Goal: Task Accomplishment & Management: Use online tool/utility

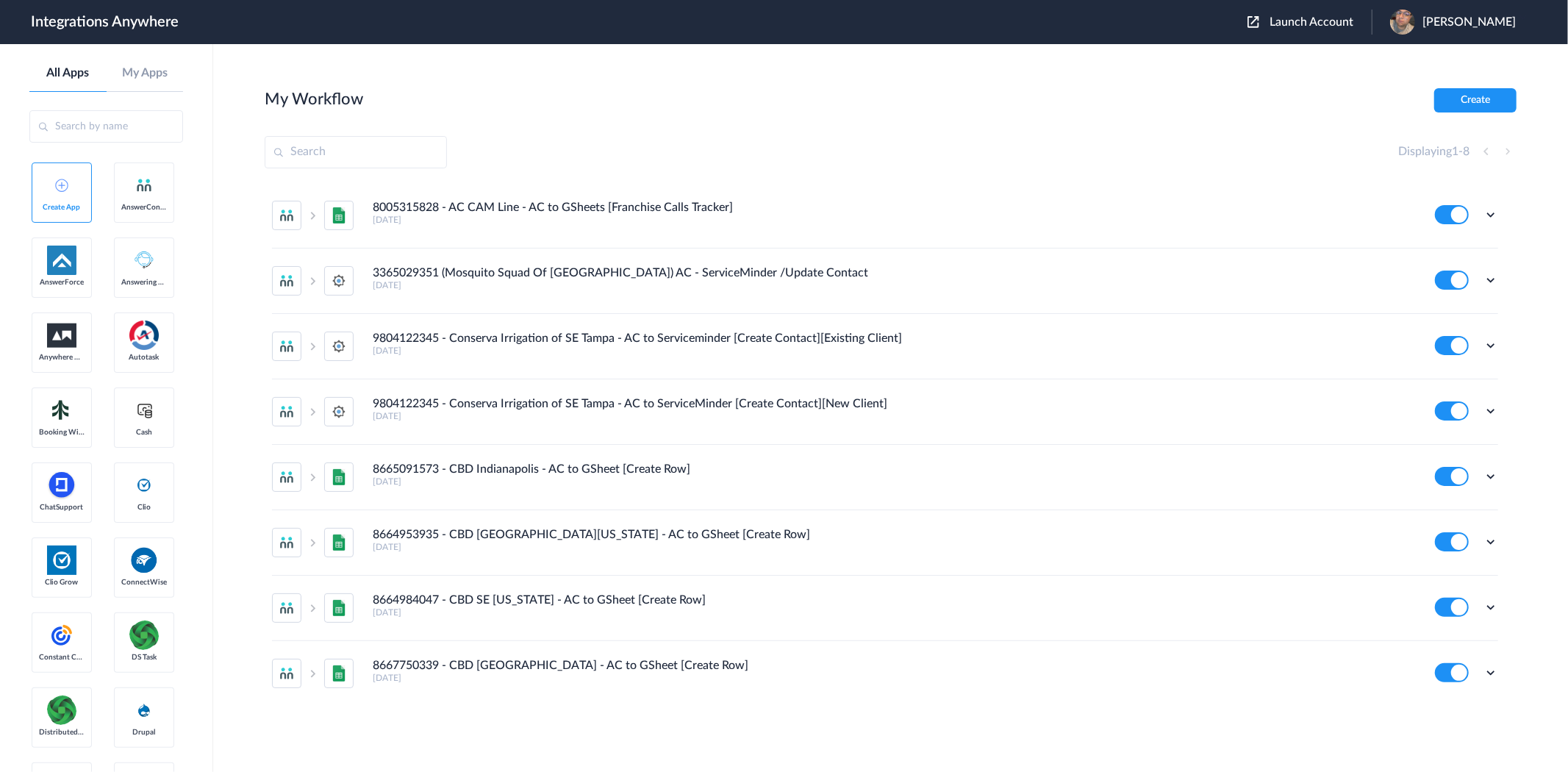
click at [1310, 25] on span "Launch Account" at bounding box center [1311, 22] width 84 height 12
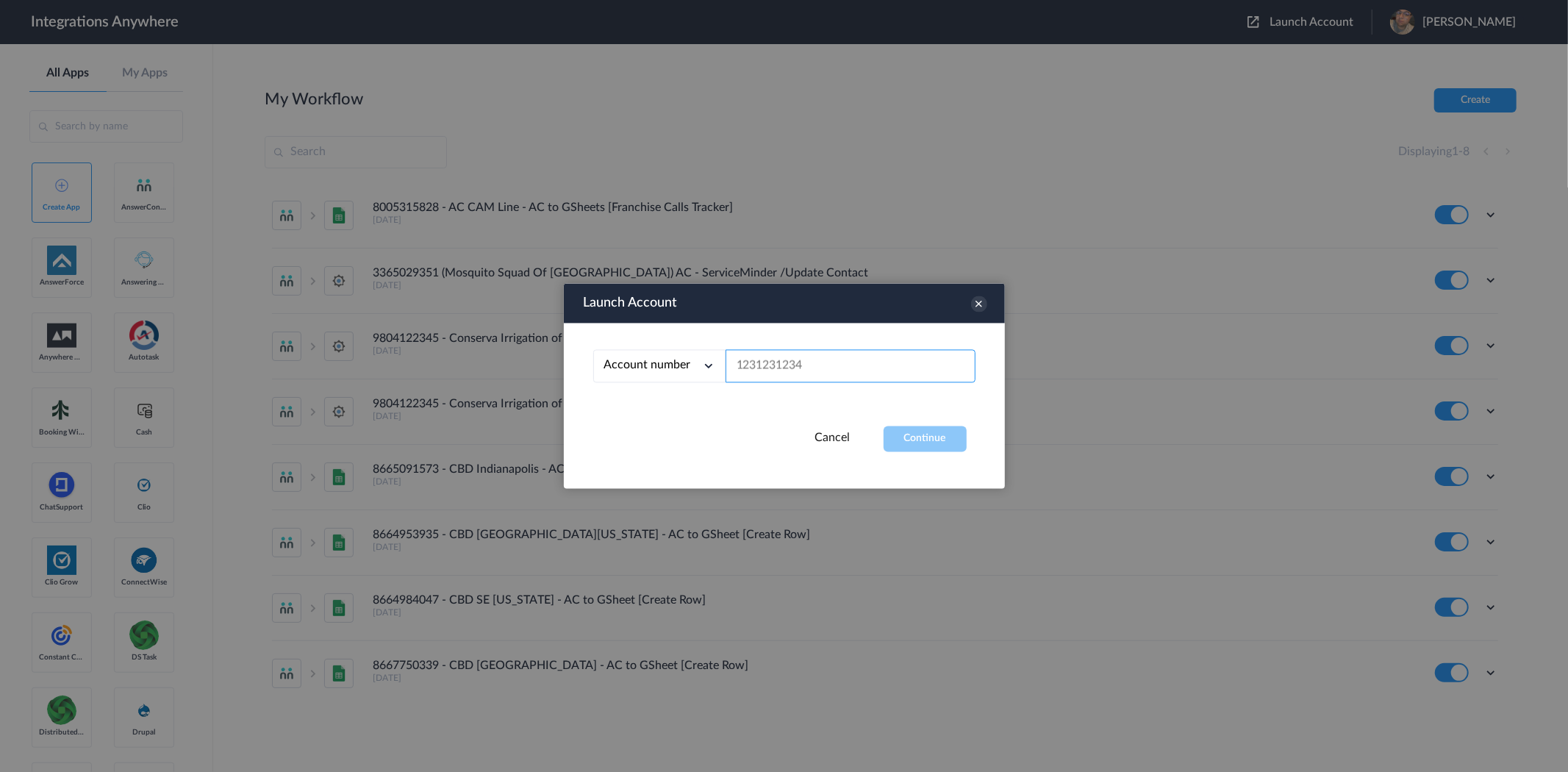
click at [852, 365] on input "text" at bounding box center [851, 366] width 250 height 33
paste input "2529669023"
click at [931, 438] on button "Continue" at bounding box center [925, 439] width 83 height 26
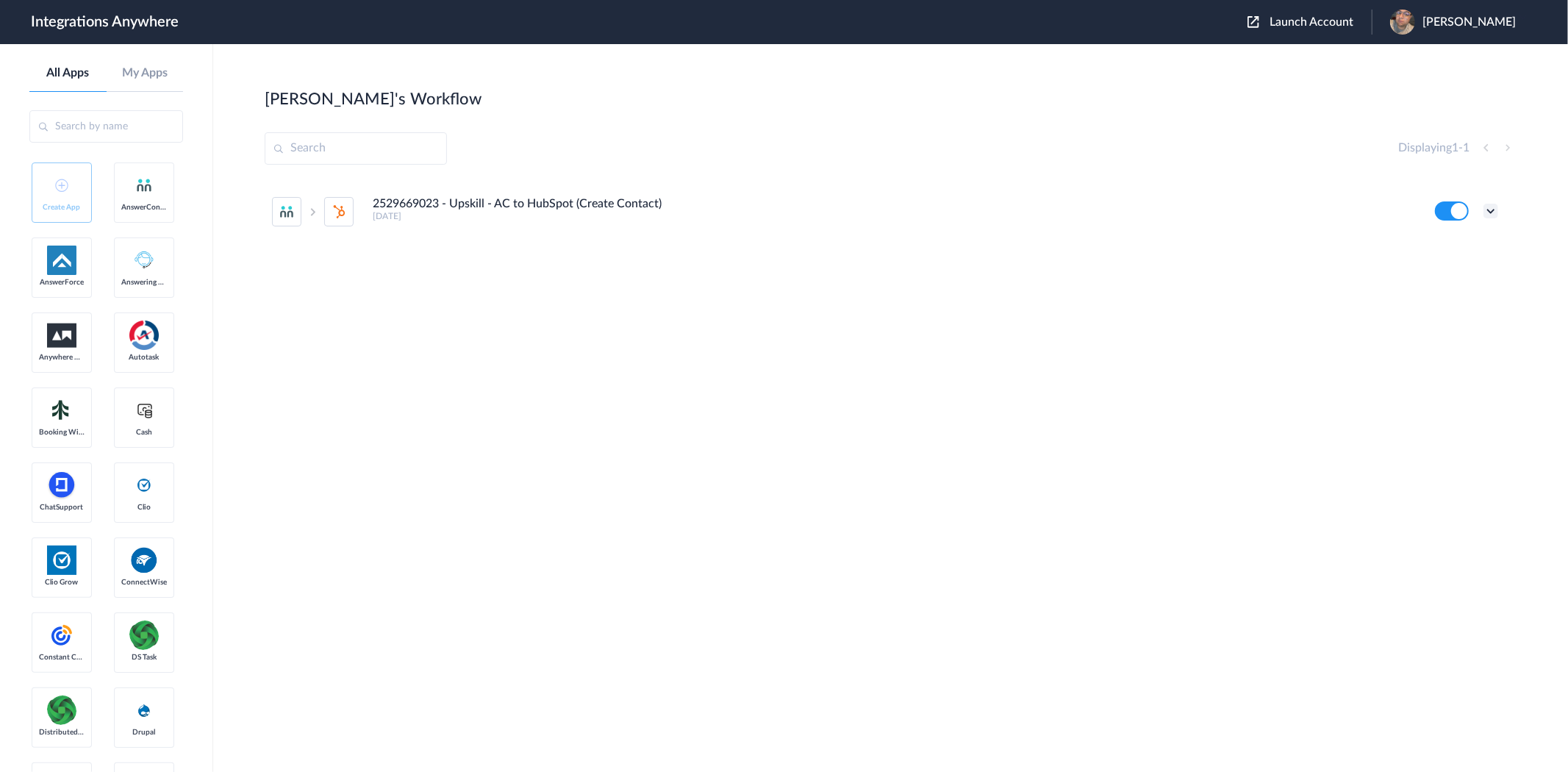
click at [1492, 211] on icon at bounding box center [1491, 211] width 14 height 14
click at [798, 505] on section "[PERSON_NAME]'s Workflow Create Displaying 1 - 1 2529669023 - Upskill - AC to H…" at bounding box center [890, 452] width 1252 height 728
click at [1331, 30] on div "Launch Account [PERSON_NAME] My Account Logout" at bounding box center [1389, 22] width 283 height 25
click at [1324, 10] on div "Launch Account [PERSON_NAME] My Account Logout" at bounding box center [1389, 22] width 283 height 25
click at [1320, 16] on span "Launch Account" at bounding box center [1311, 22] width 84 height 12
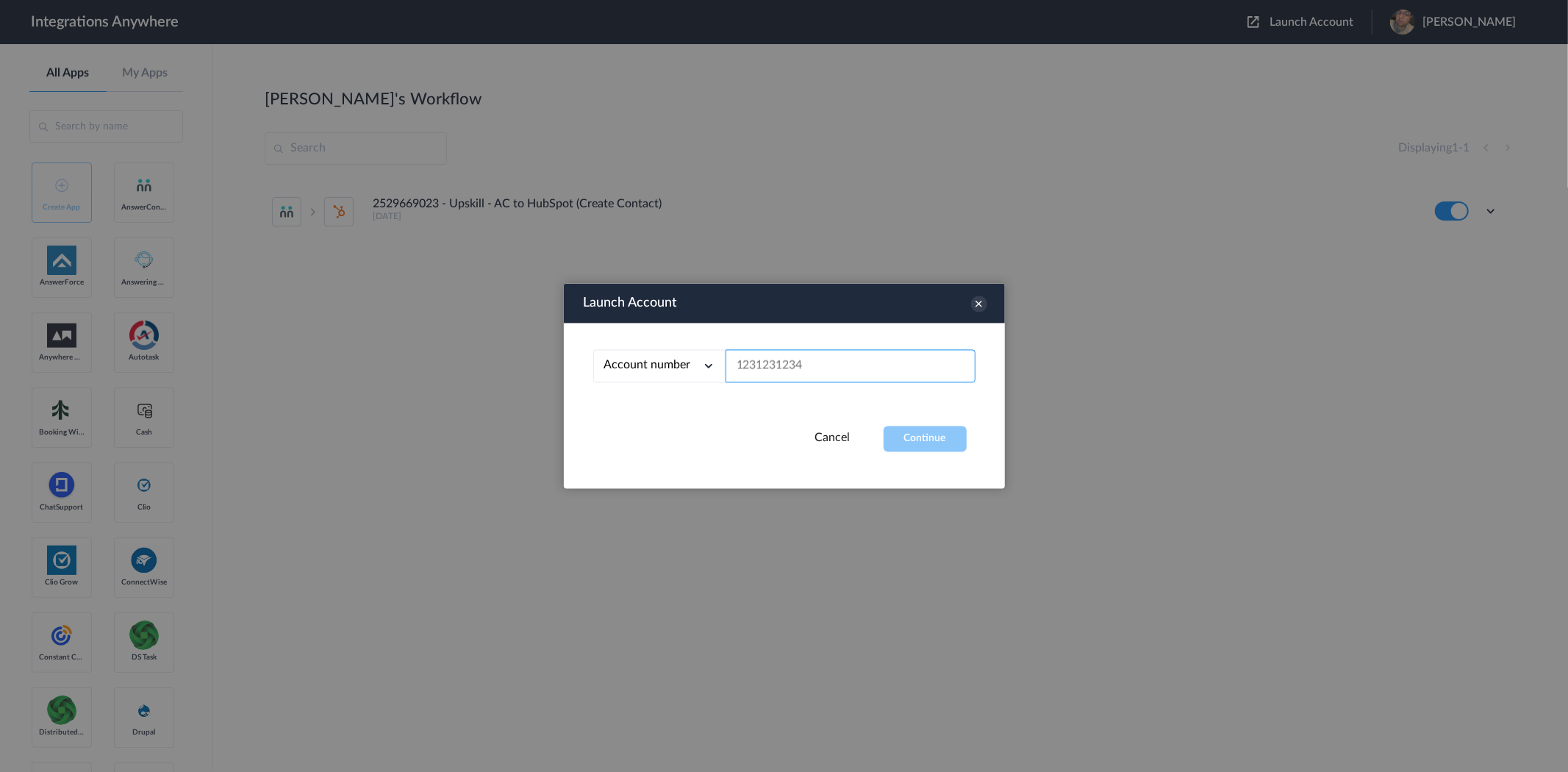
click at [785, 356] on input "text" at bounding box center [851, 366] width 250 height 33
paste input "2529669023"
click at [943, 438] on button "Continue" at bounding box center [925, 439] width 83 height 26
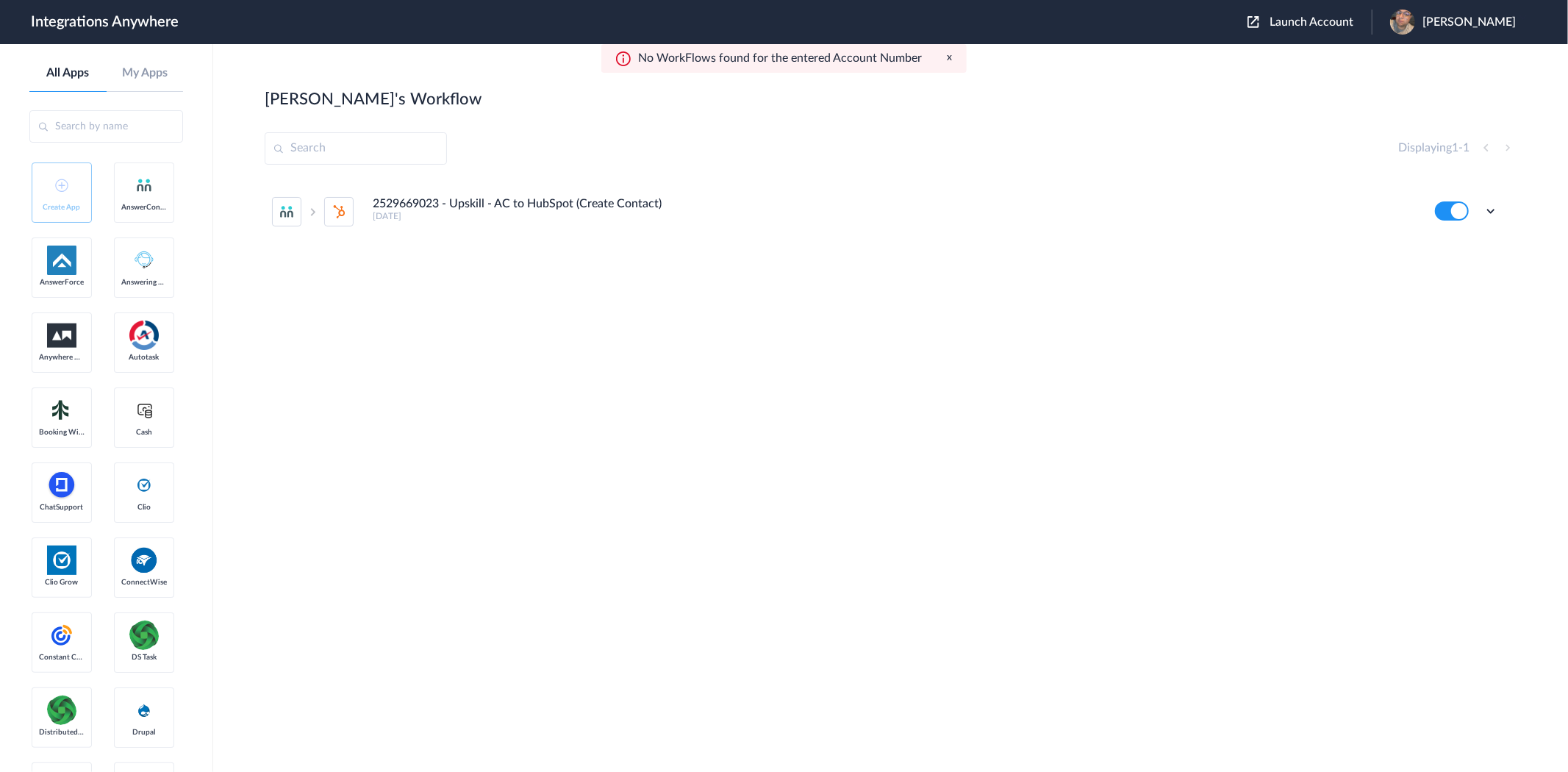
click at [1488, 17] on span "[PERSON_NAME]" at bounding box center [1470, 22] width 94 height 14
click at [1473, 56] on li "My Account" at bounding box center [1451, 59] width 158 height 27
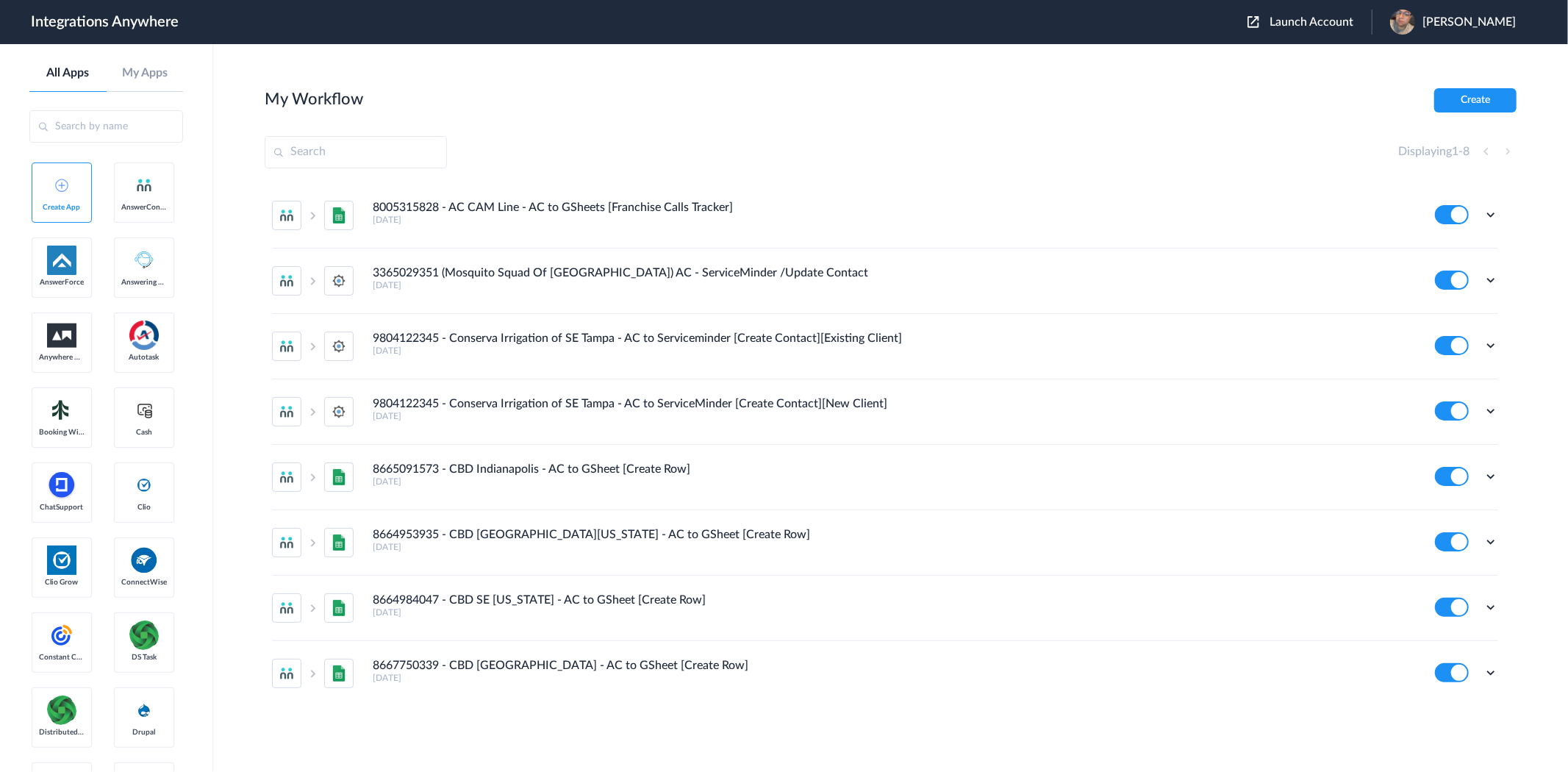
click at [1351, 25] on span "Launch Account" at bounding box center [1311, 22] width 84 height 12
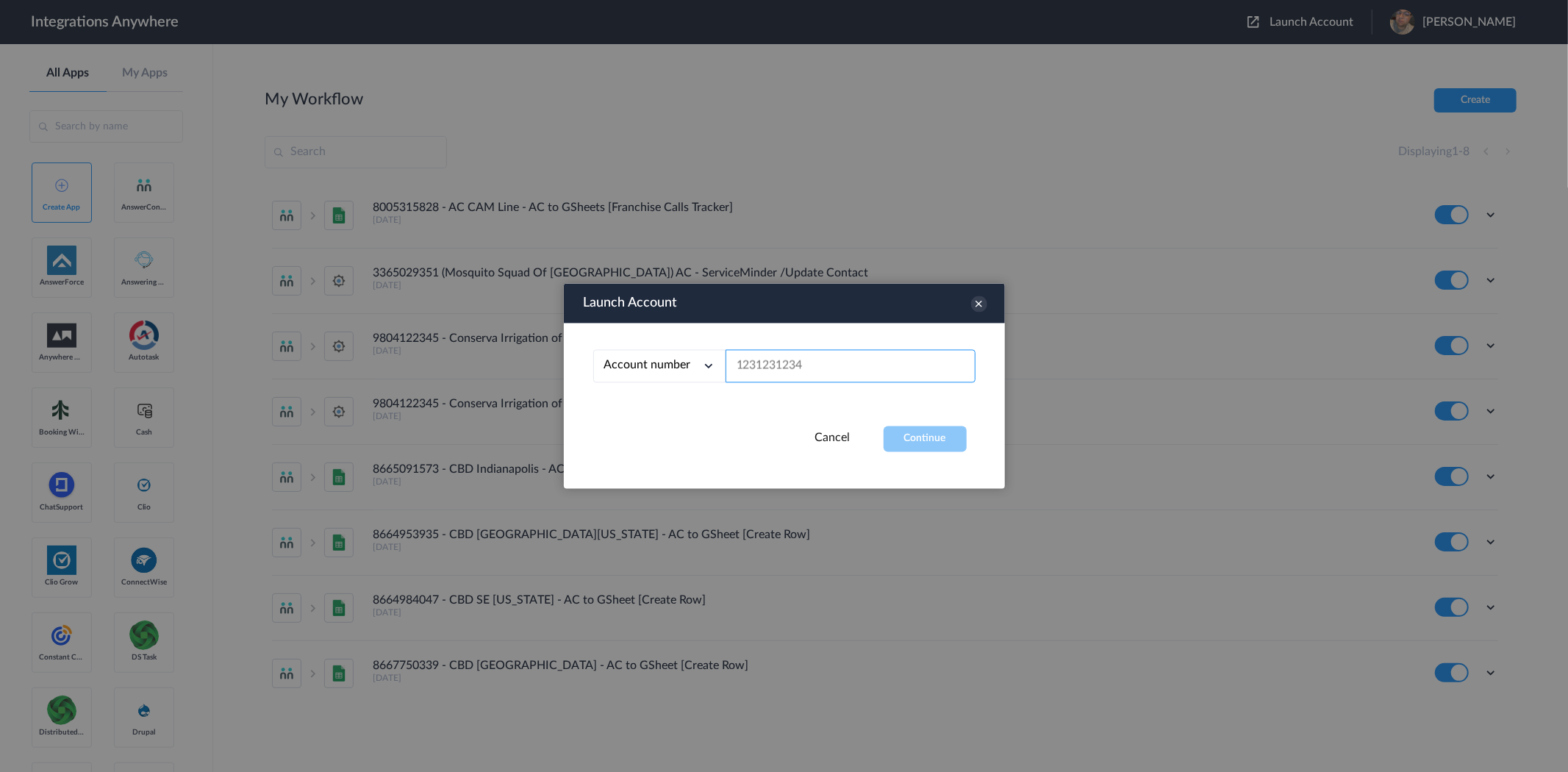
click at [864, 356] on input "text" at bounding box center [851, 366] width 250 height 33
paste input "7043967926"
click at [924, 437] on button "Continue" at bounding box center [925, 439] width 83 height 26
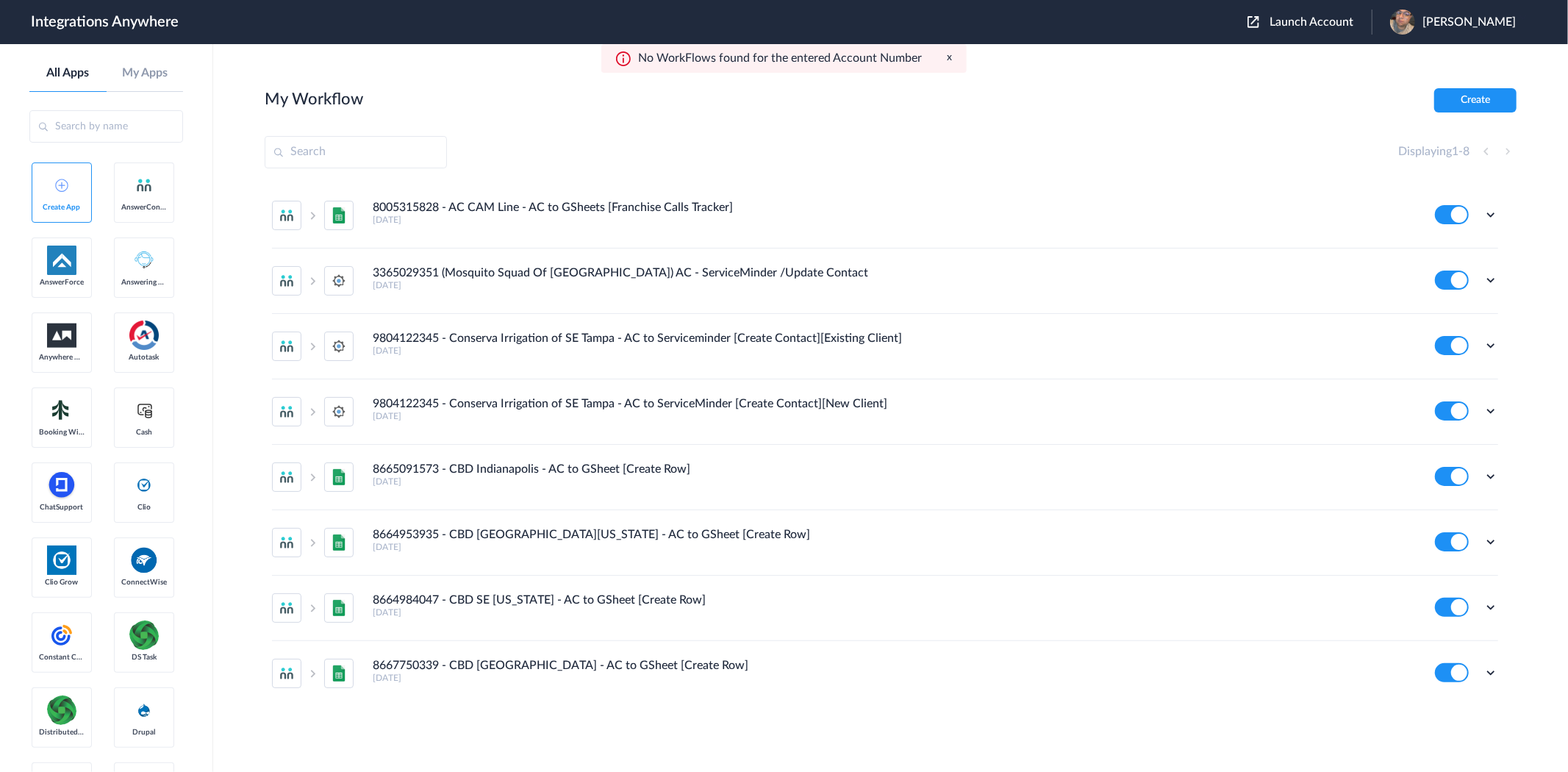
drag, startPoint x: 1309, startPoint y: 19, endPoint x: 1299, endPoint y: 19, distance: 10.0
click at [1309, 19] on span "Launch Account" at bounding box center [1311, 22] width 84 height 12
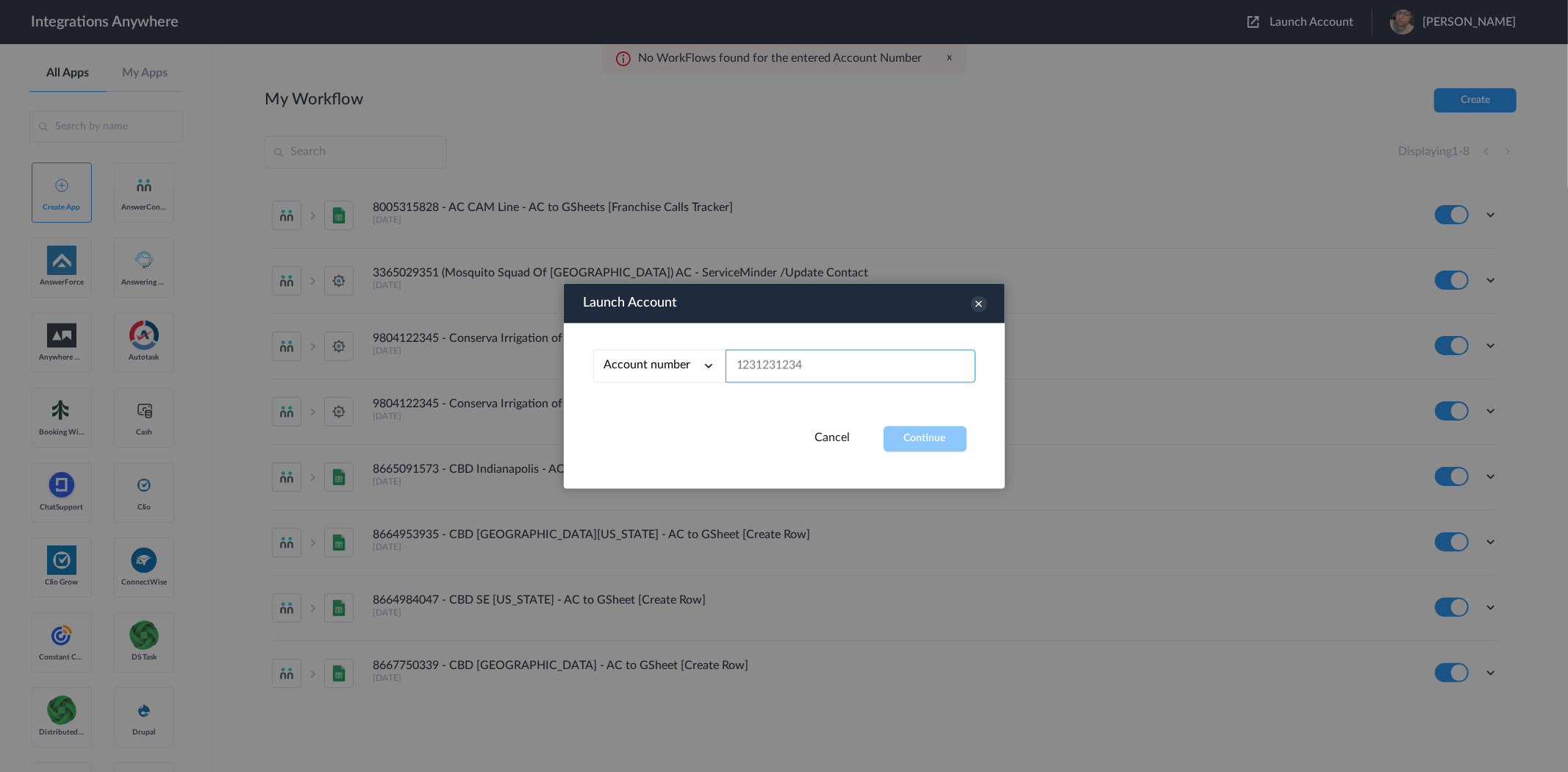
click at [765, 366] on input "text" at bounding box center [851, 366] width 250 height 33
paste input "2529669023"
click at [915, 439] on button "Continue" at bounding box center [925, 439] width 83 height 26
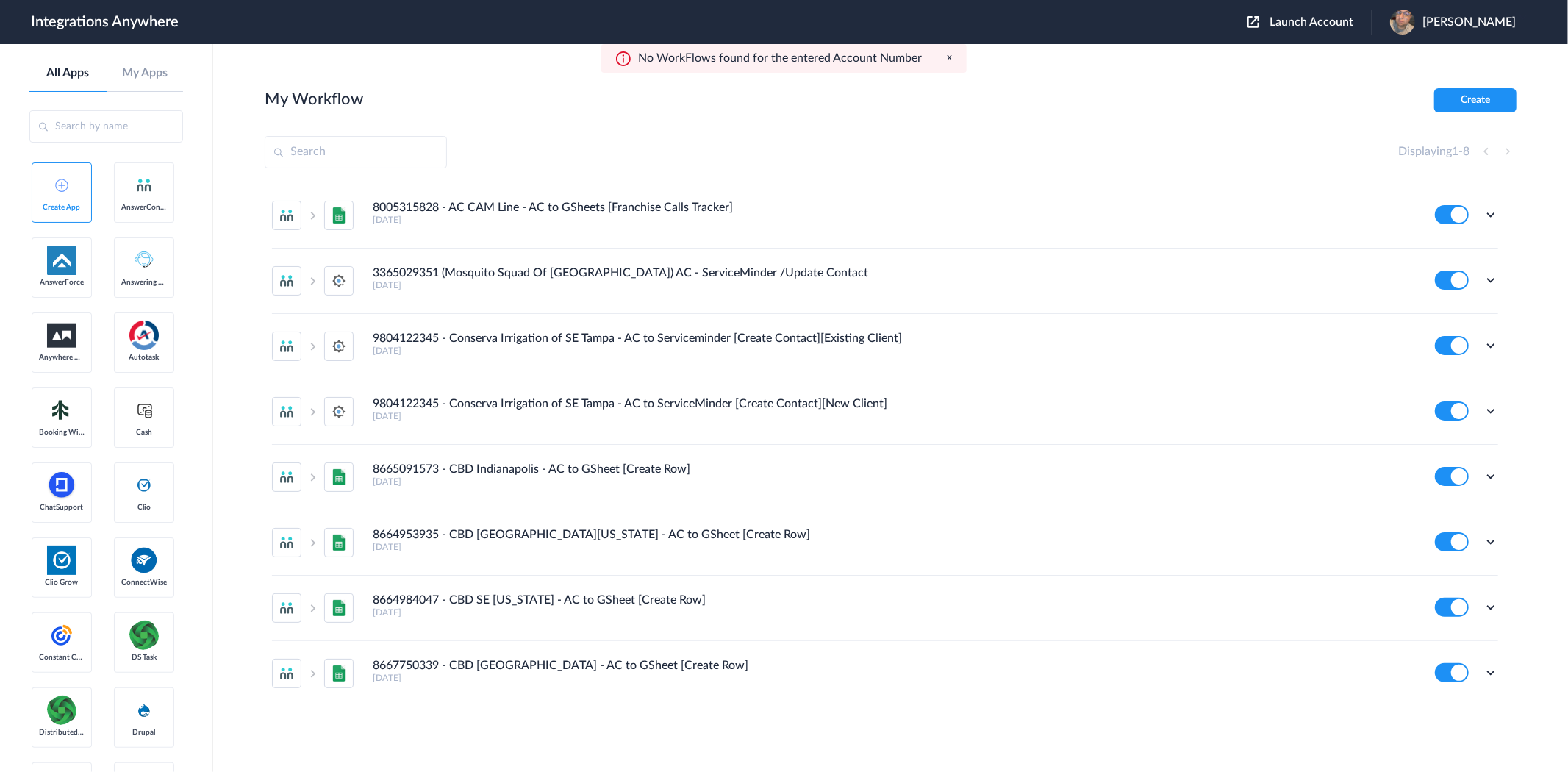
click at [1299, 25] on span "Launch Account" at bounding box center [1311, 22] width 84 height 12
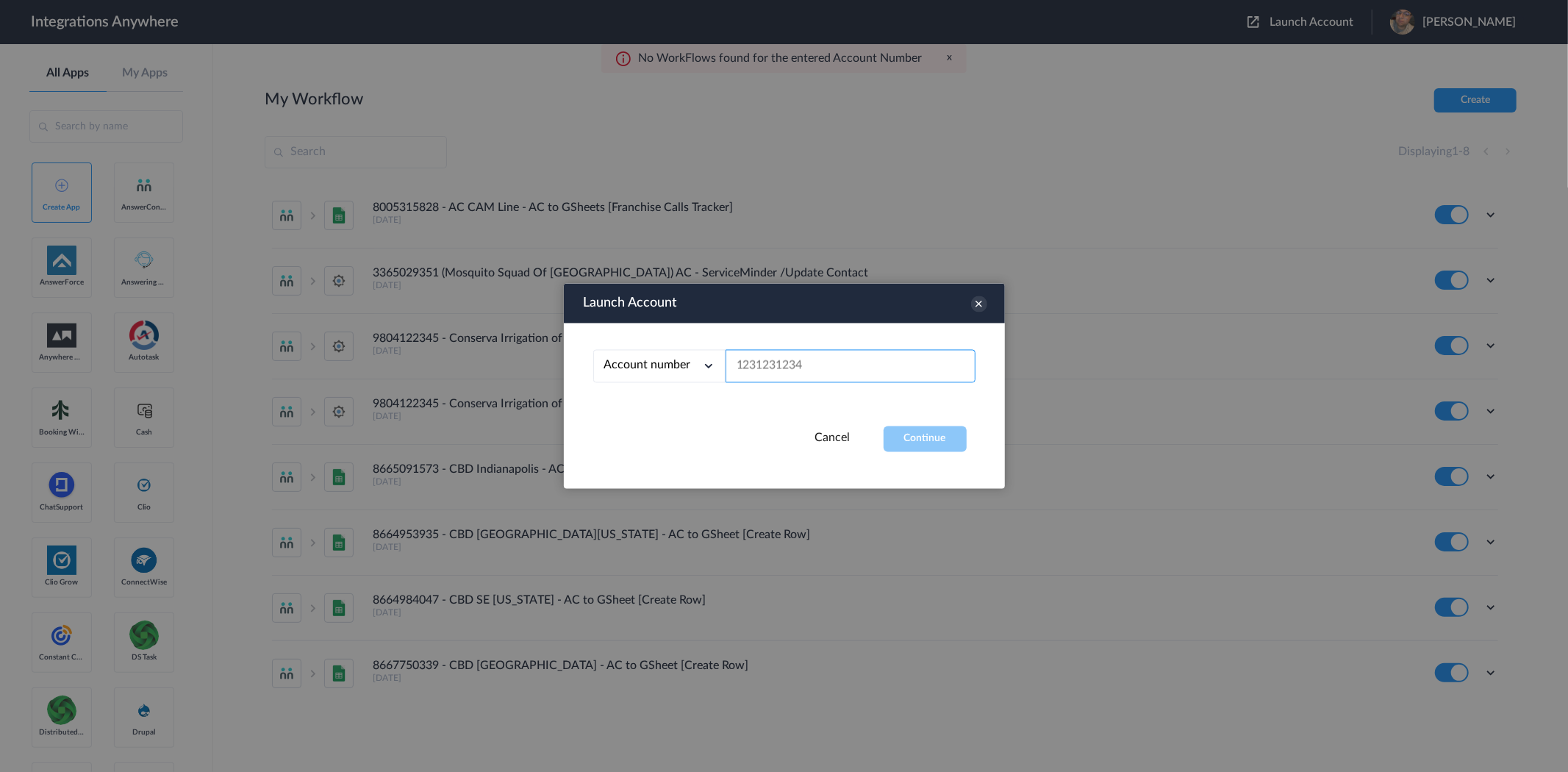
click at [908, 366] on input "text" at bounding box center [851, 366] width 250 height 33
paste input "7043967894"
type input "7043967894"
click at [932, 453] on div "Launch Account Account number Account number Email address 7043967894 Cancel Co…" at bounding box center [785, 386] width 441 height 205
click at [932, 447] on button "Continue" at bounding box center [925, 439] width 83 height 26
